Goal: Information Seeking & Learning: Check status

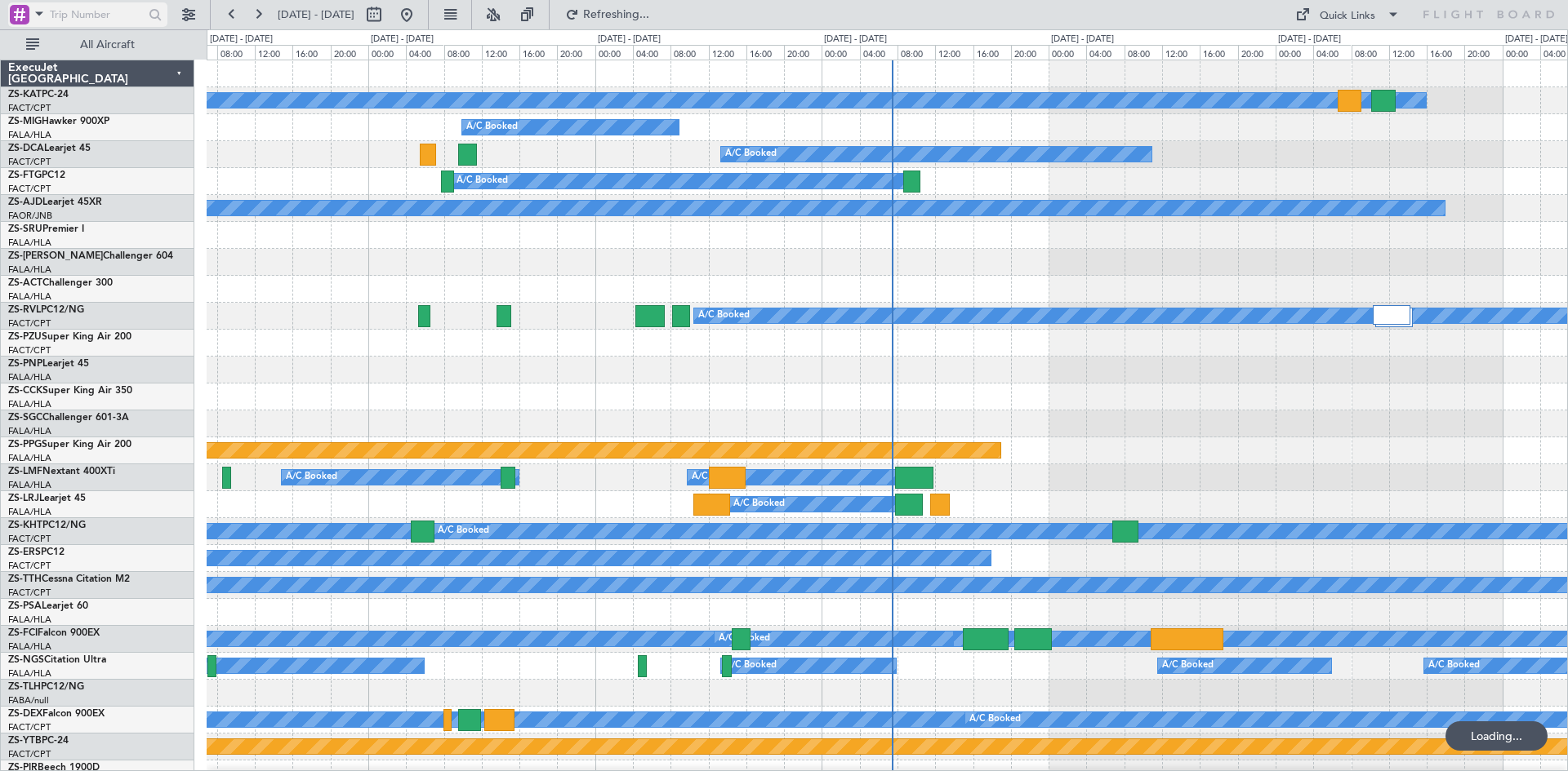
click at [40, 13] on span at bounding box center [39, 14] width 19 height 20
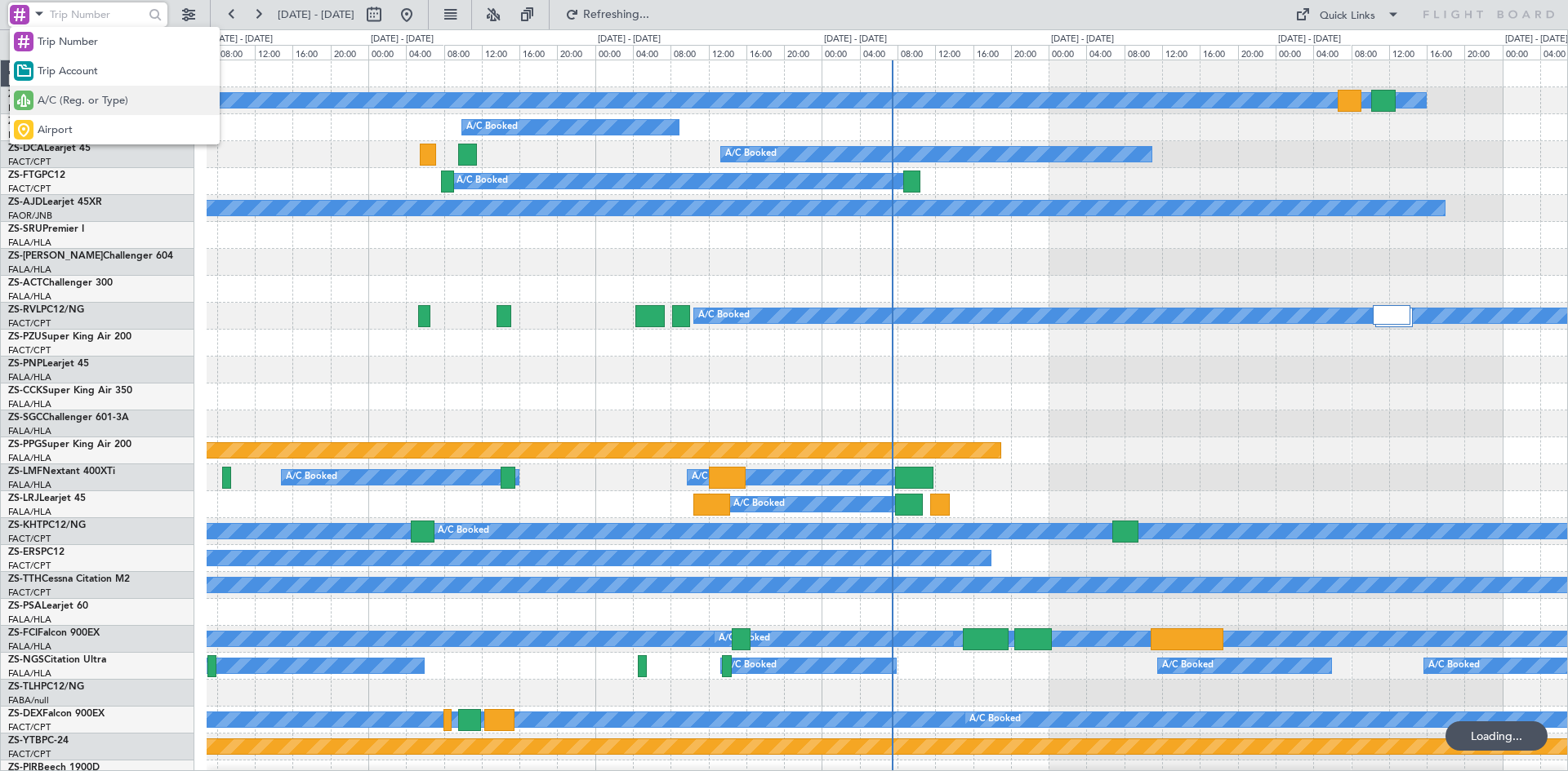
click at [69, 102] on span "A/C (Reg. or Type)" at bounding box center [83, 101] width 91 height 17
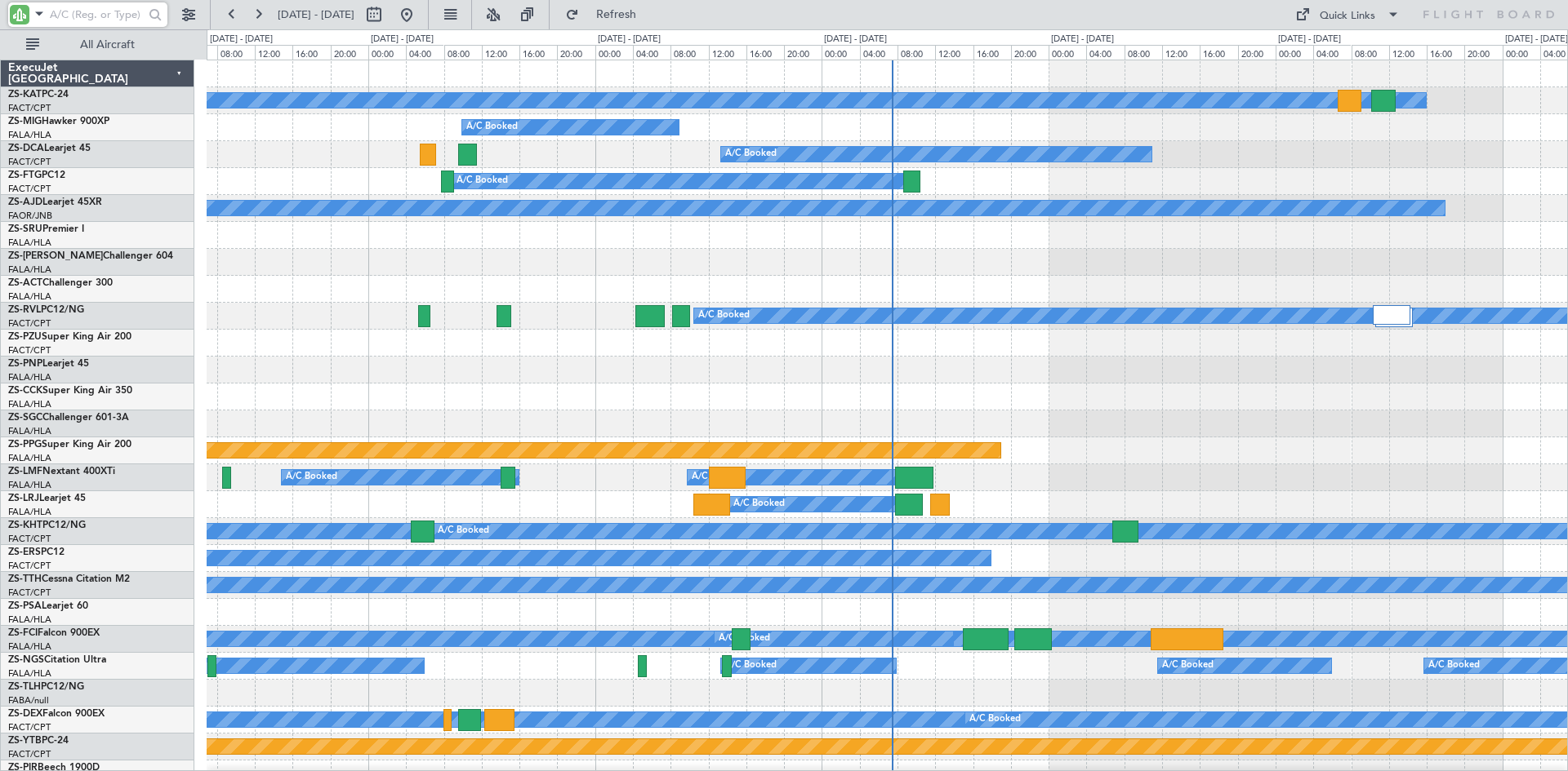
drag, startPoint x: 97, startPoint y: 18, endPoint x: 991, endPoint y: 119, distance: 899.7
click at [117, 14] on input "text" at bounding box center [97, 15] width 94 height 24
click at [97, 18] on input "text" at bounding box center [97, 15] width 94 height 24
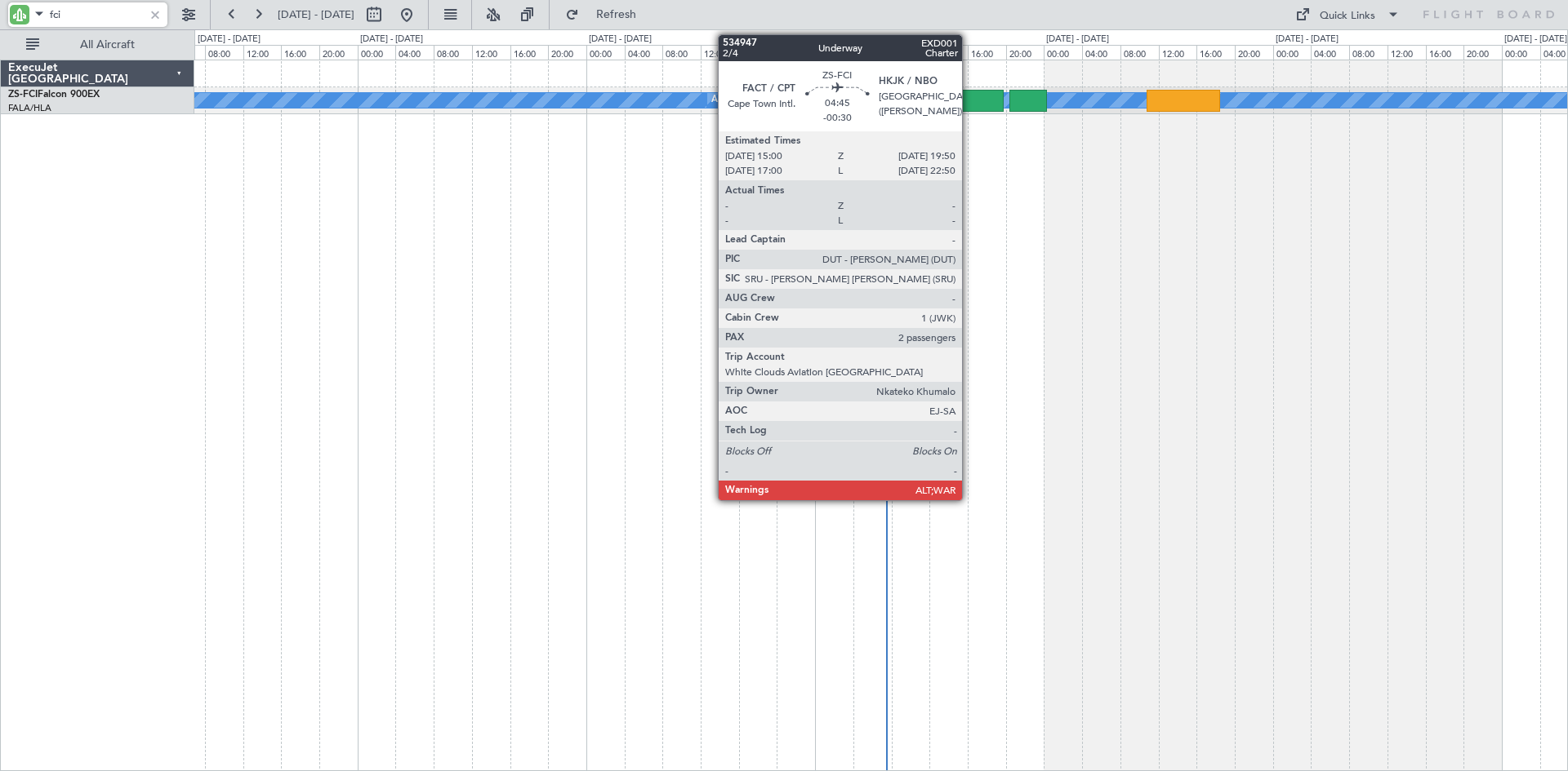
click at [969, 96] on div at bounding box center [980, 101] width 46 height 22
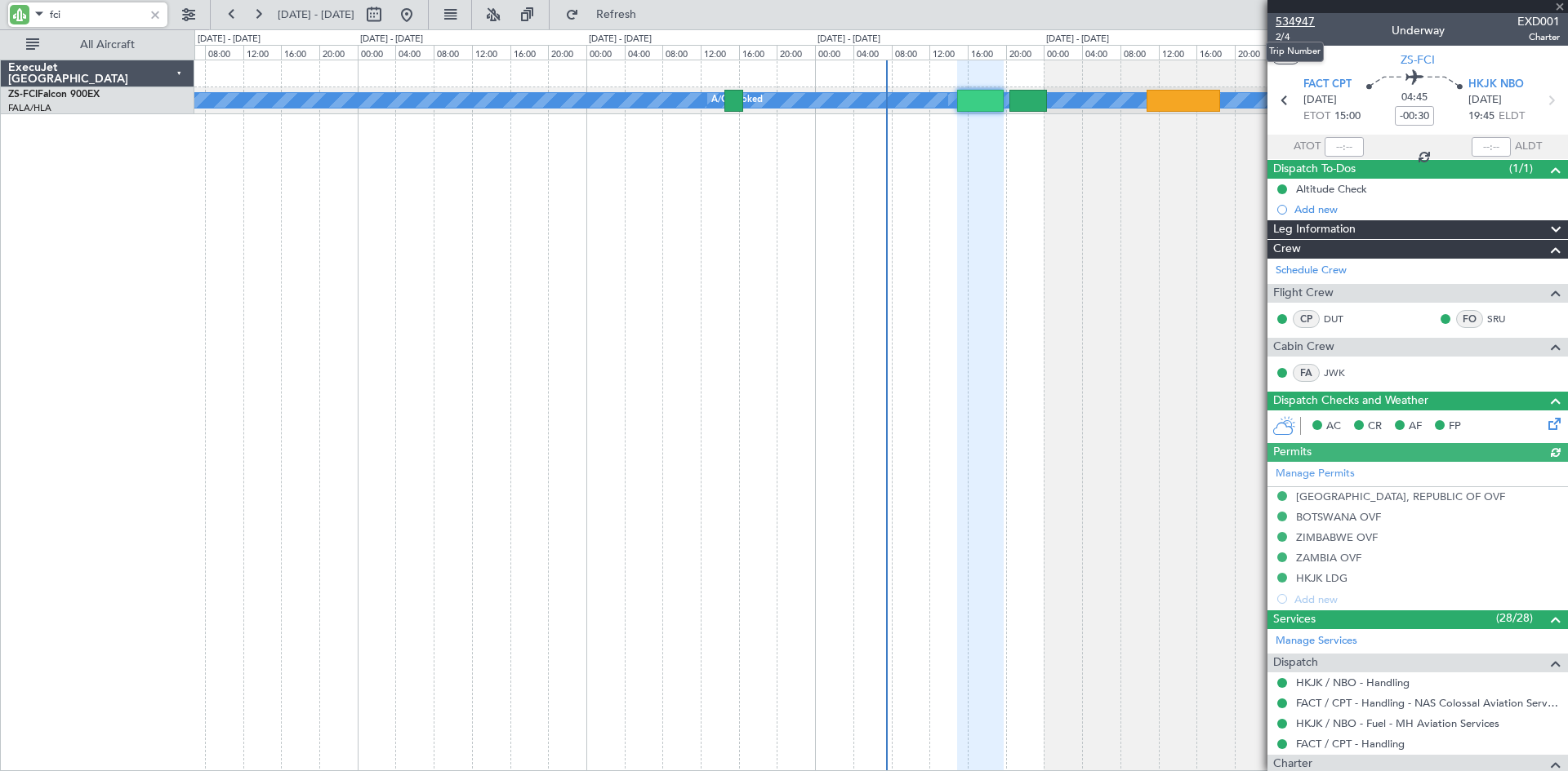
click at [1299, 20] on span "534947" at bounding box center [1295, 21] width 39 height 17
click at [101, 13] on input "fci" at bounding box center [97, 15] width 94 height 24
type input "f"
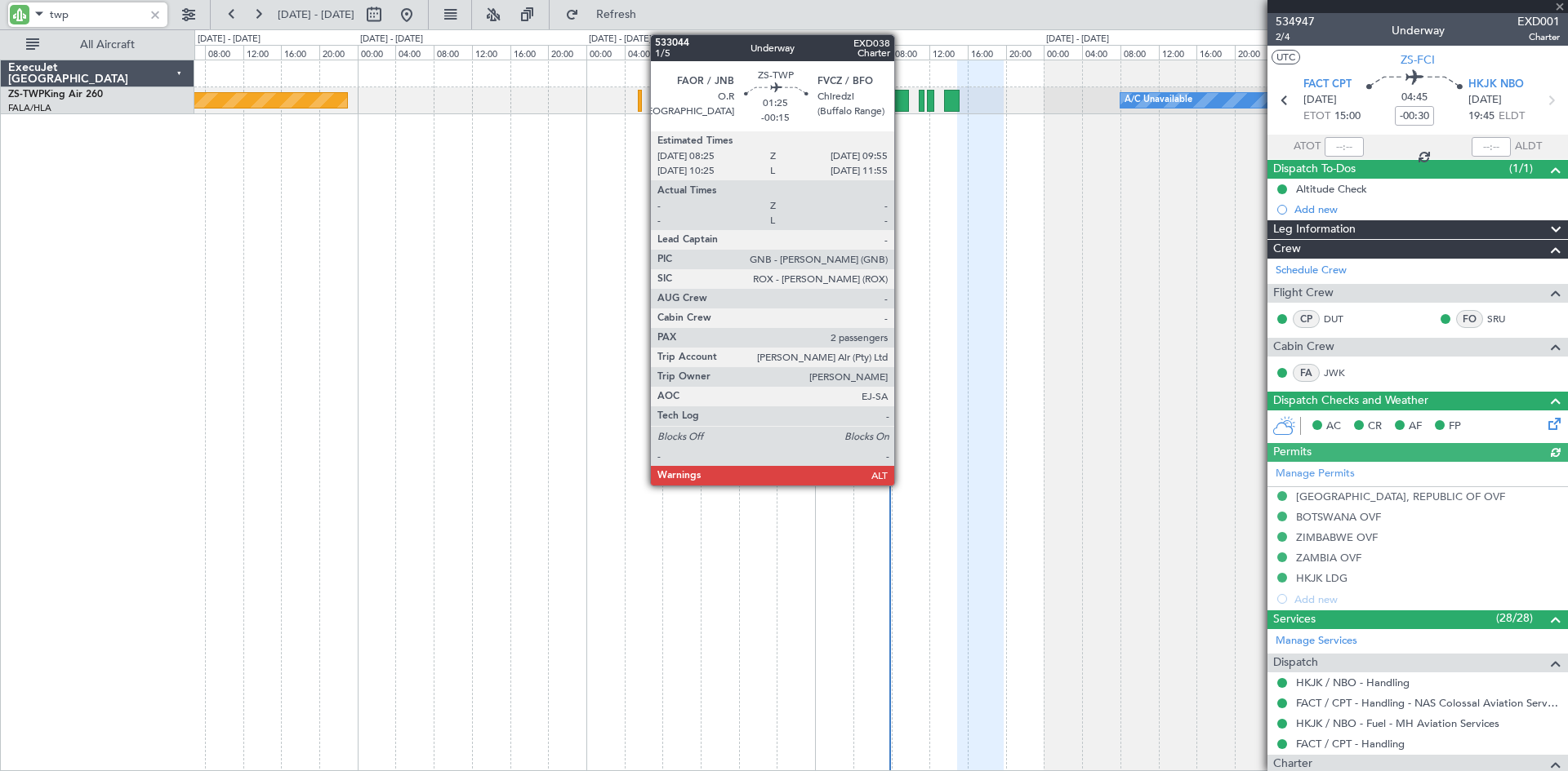
click at [901, 102] on div at bounding box center [901, 101] width 15 height 22
type input "twp"
